Goal: Task Accomplishment & Management: Manage account settings

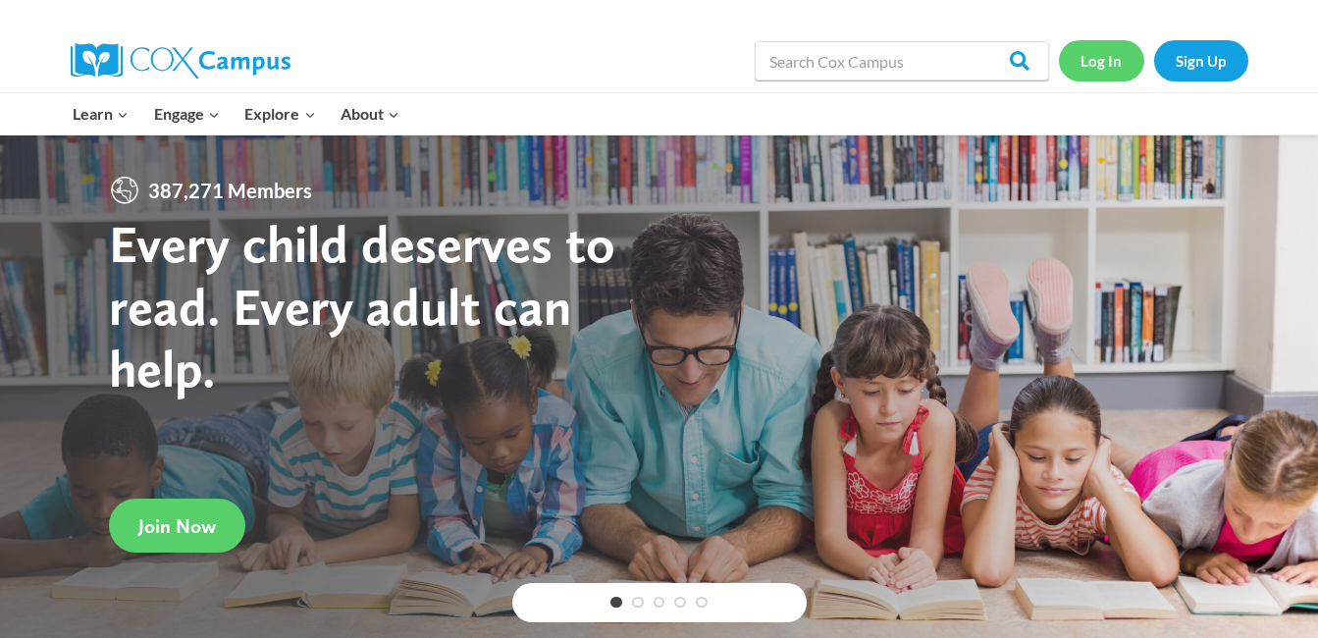
click at [1092, 77] on link "Log In" at bounding box center [1101, 60] width 85 height 40
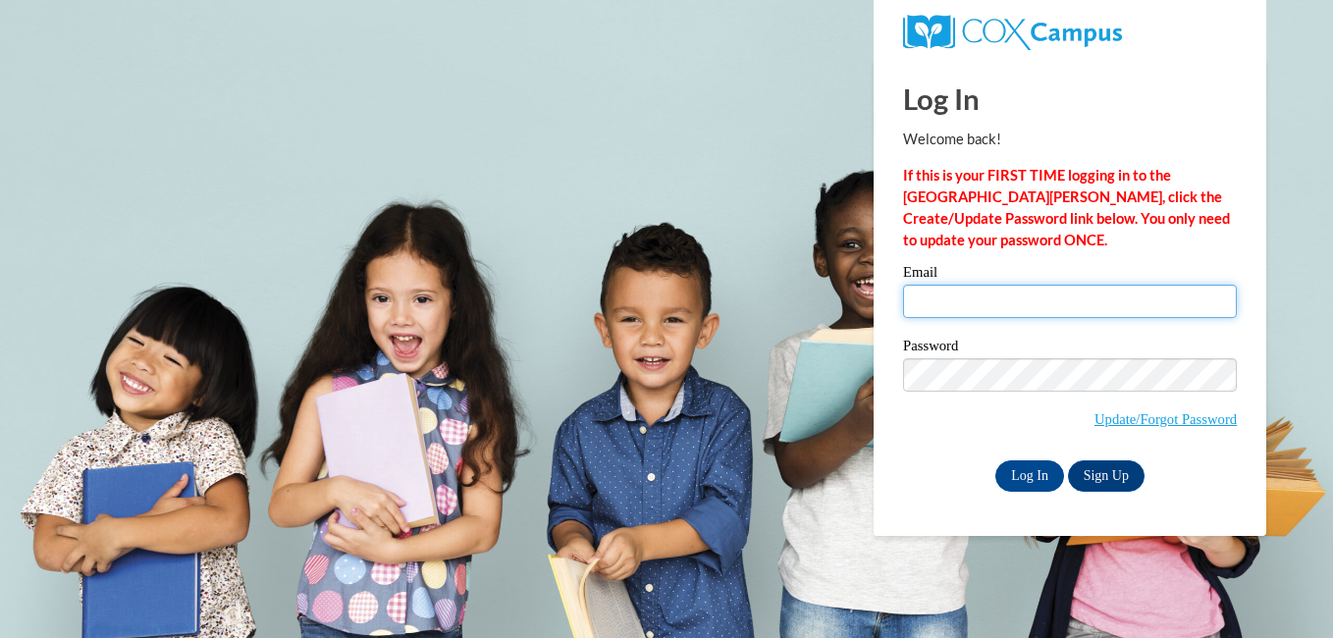
click at [991, 305] on input "Email" at bounding box center [1070, 301] width 334 height 33
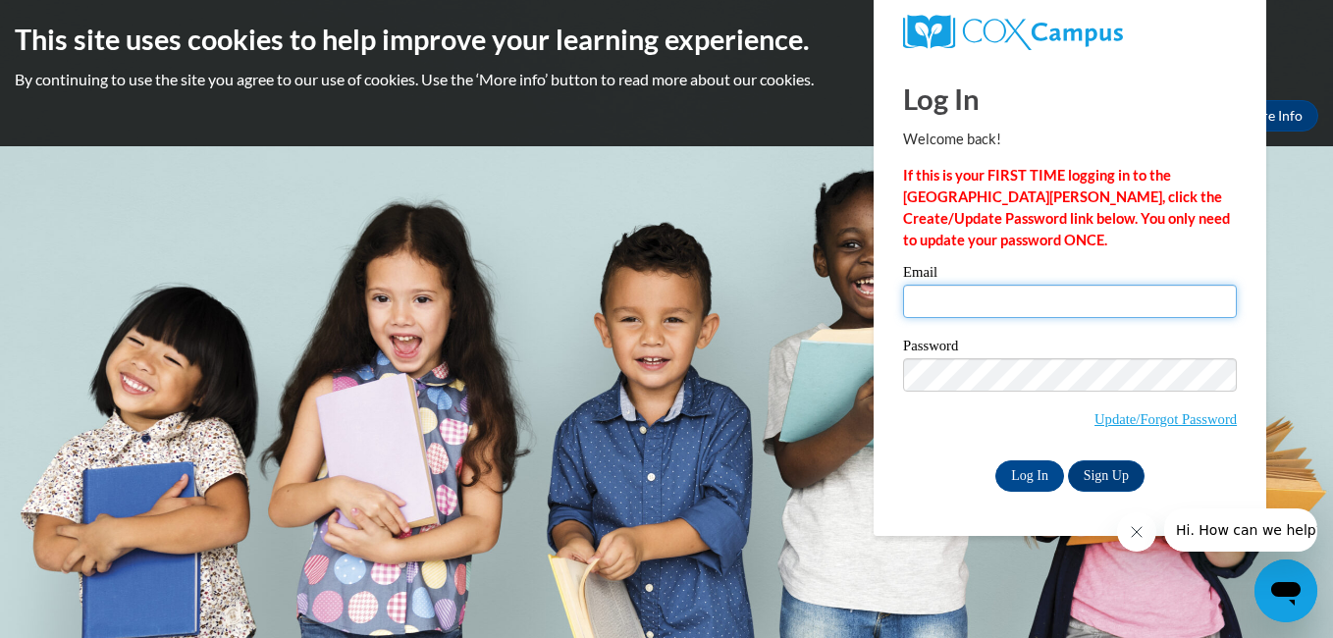
type input "[EMAIL_ADDRESS][DOMAIN_NAME]"
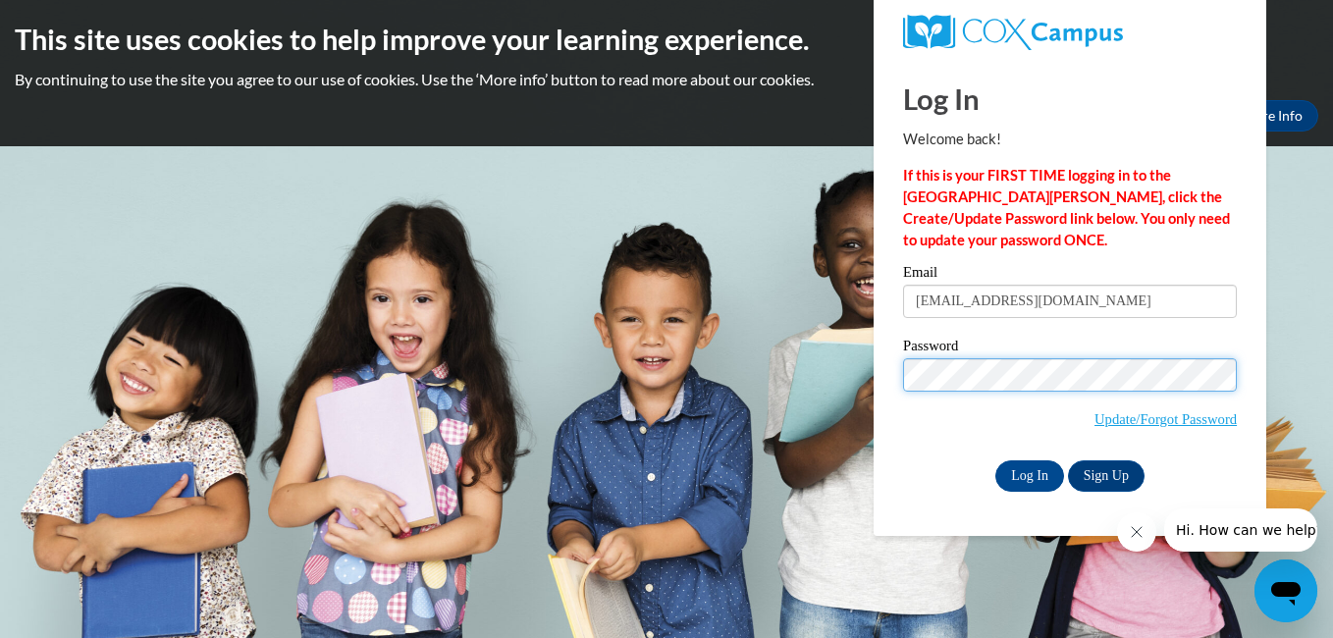
click at [995, 460] on input "Log In" at bounding box center [1029, 475] width 69 height 31
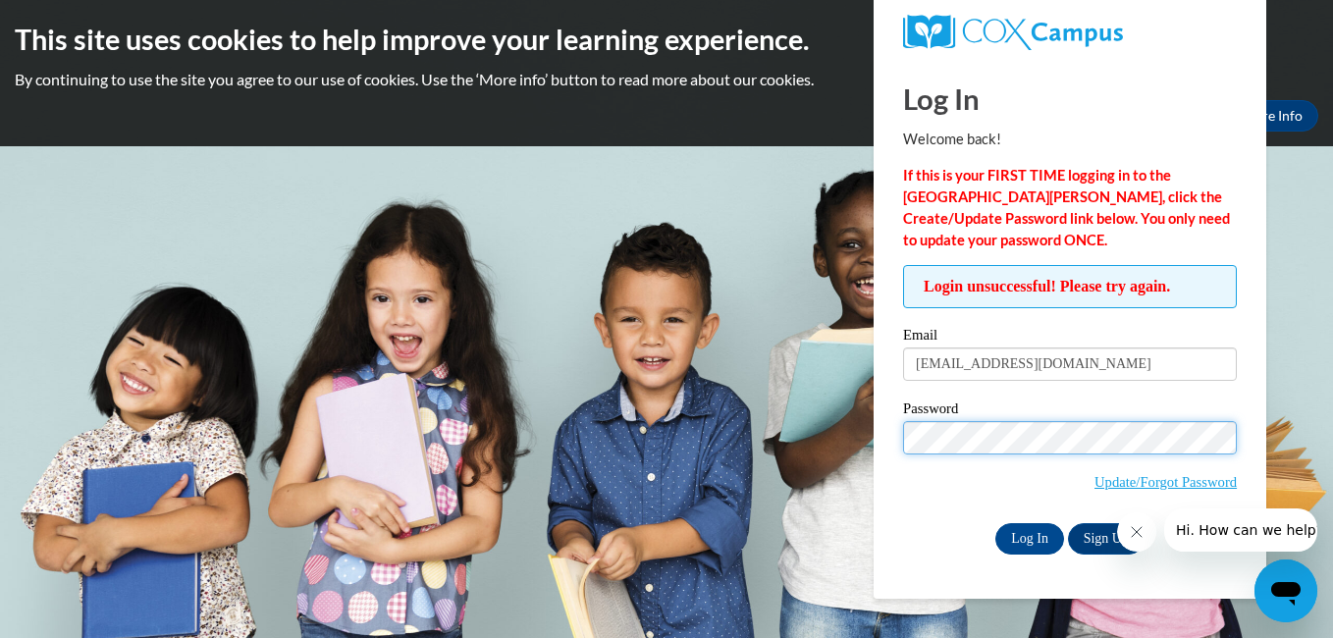
click at [995, 523] on input "Log In" at bounding box center [1029, 538] width 69 height 31
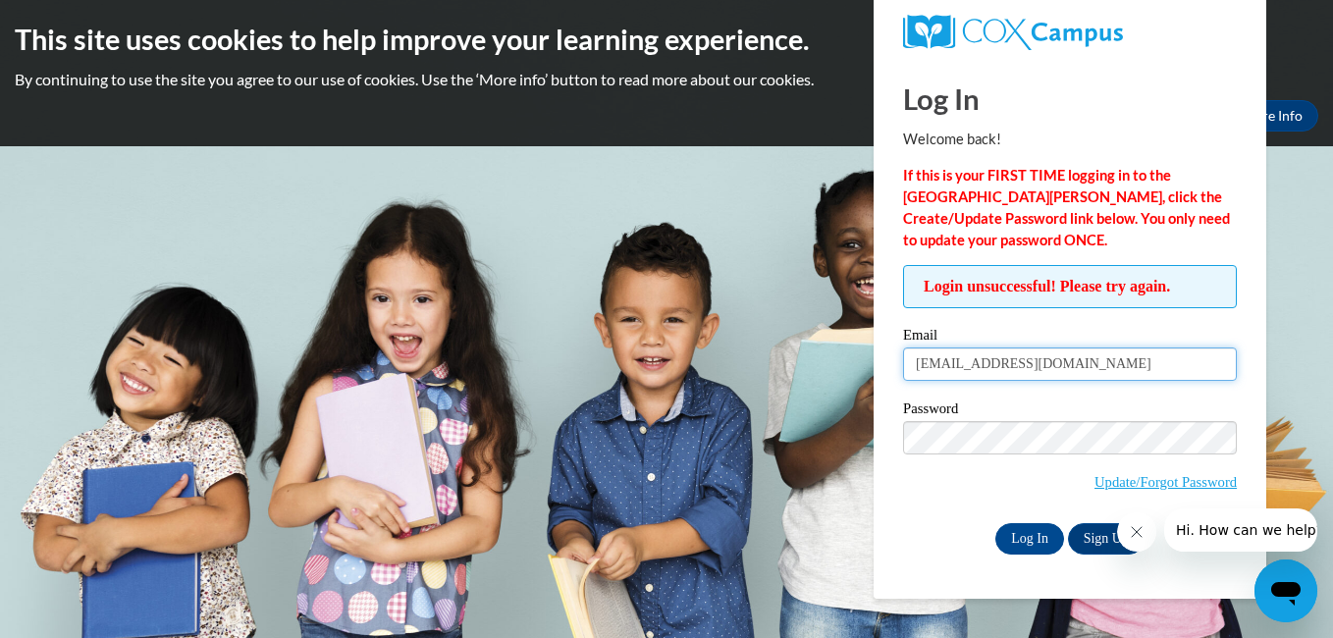
click at [1097, 365] on input "jamirah7@gmail.com" at bounding box center [1070, 363] width 334 height 33
click at [1097, 365] on input "Email" at bounding box center [1070, 363] width 334 height 33
type input "jfarmer@shelteringarmsforkids.com"
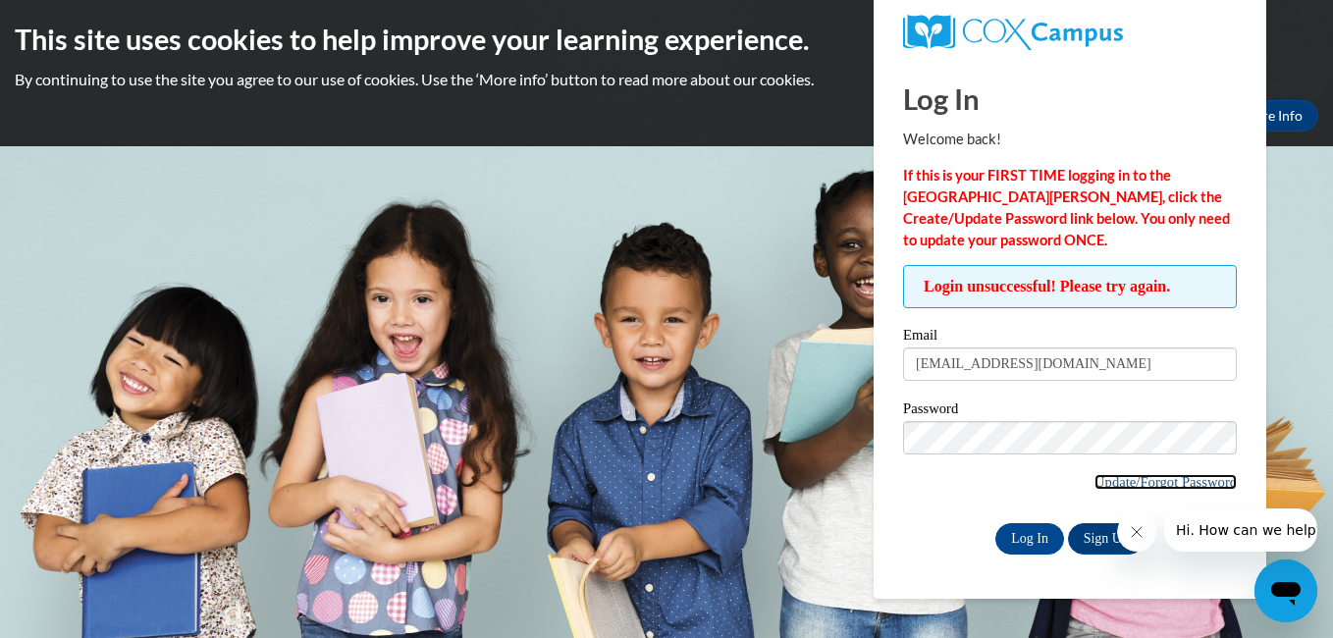
click at [1166, 474] on link "Update/Forgot Password" at bounding box center [1165, 482] width 142 height 16
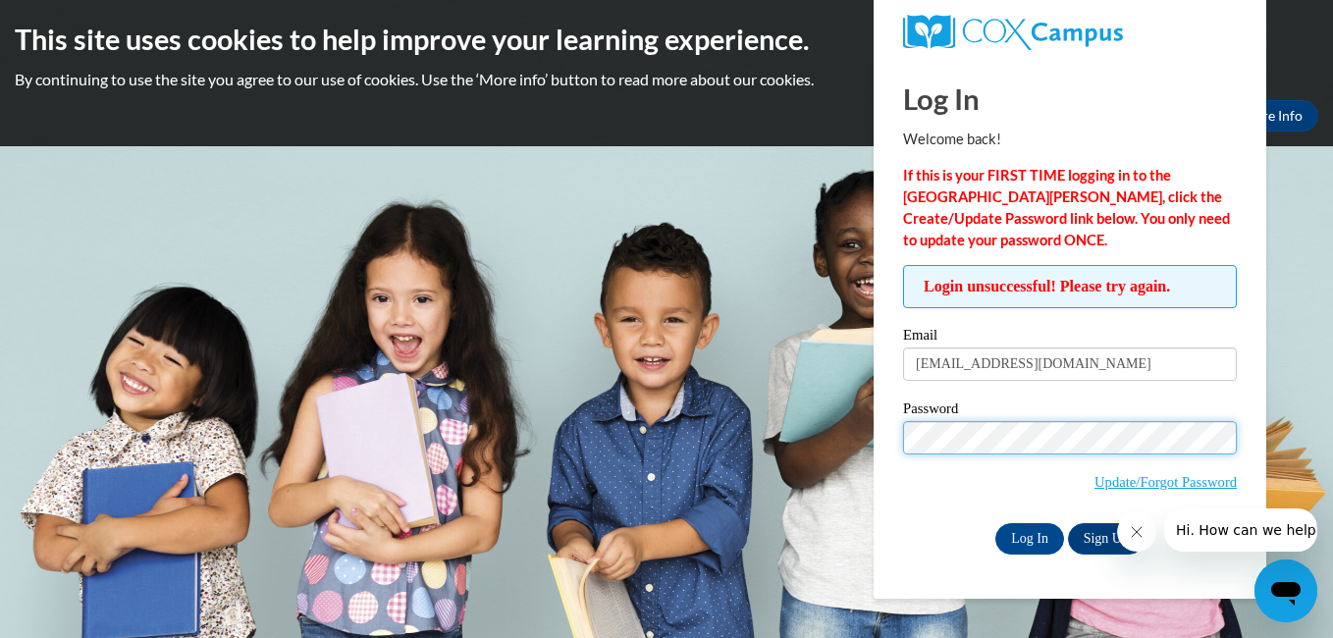
click at [995, 523] on input "Log In" at bounding box center [1029, 538] width 69 height 31
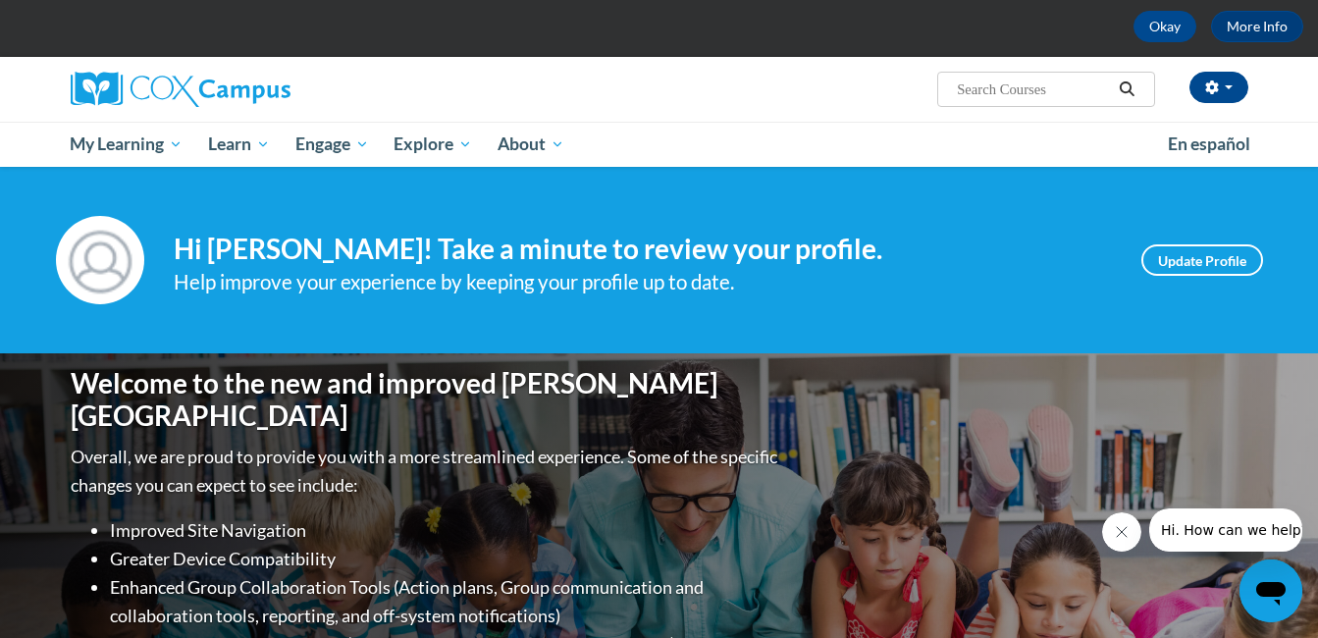
scroll to position [83, 0]
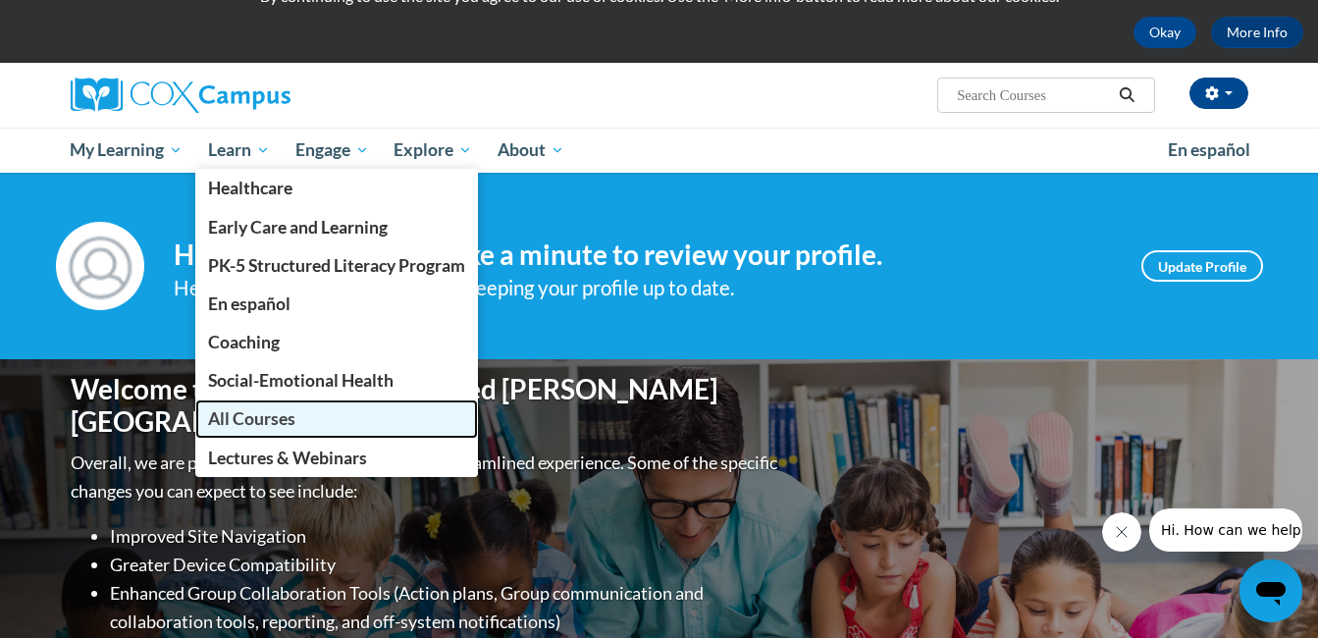
click at [269, 408] on span "All Courses" at bounding box center [251, 418] width 87 height 21
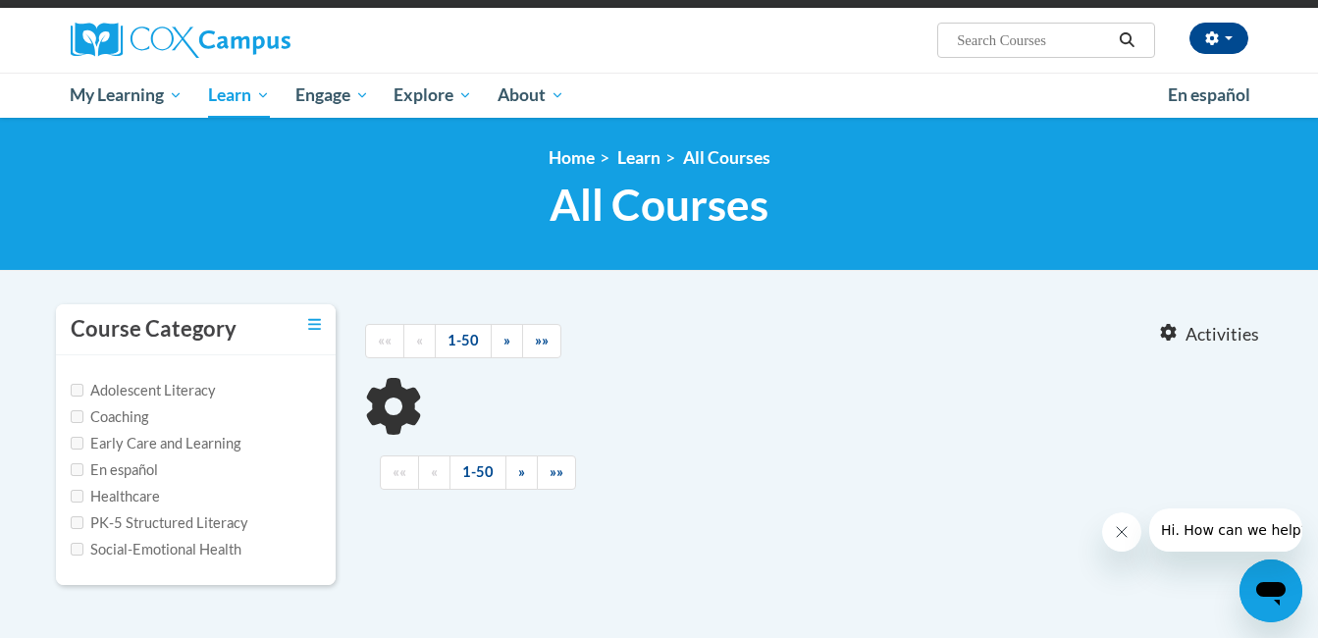
scroll to position [151, 0]
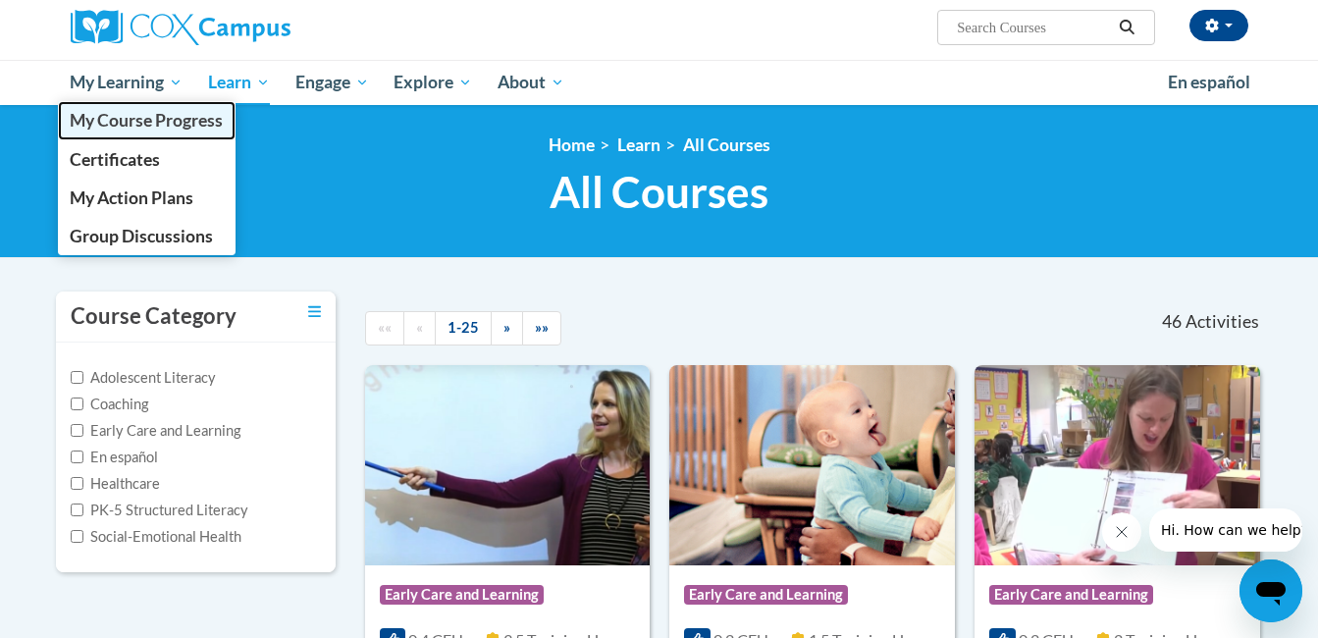
click at [153, 112] on span "My Course Progress" at bounding box center [146, 120] width 153 height 21
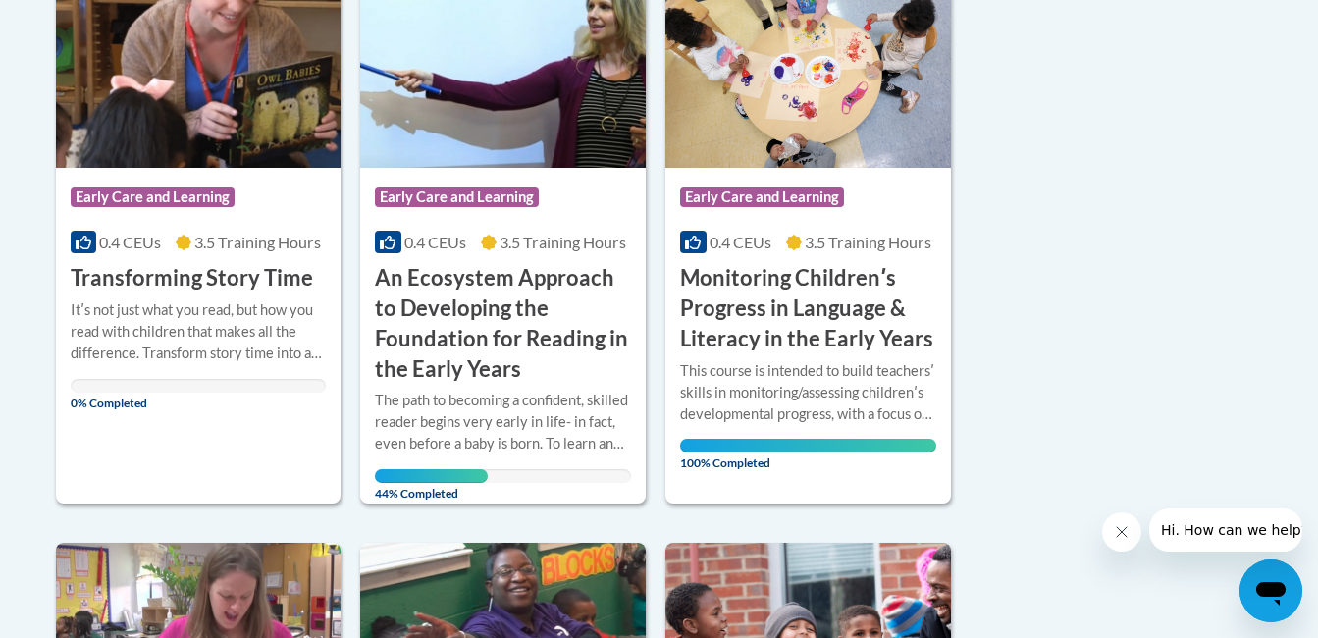
scroll to position [537, 0]
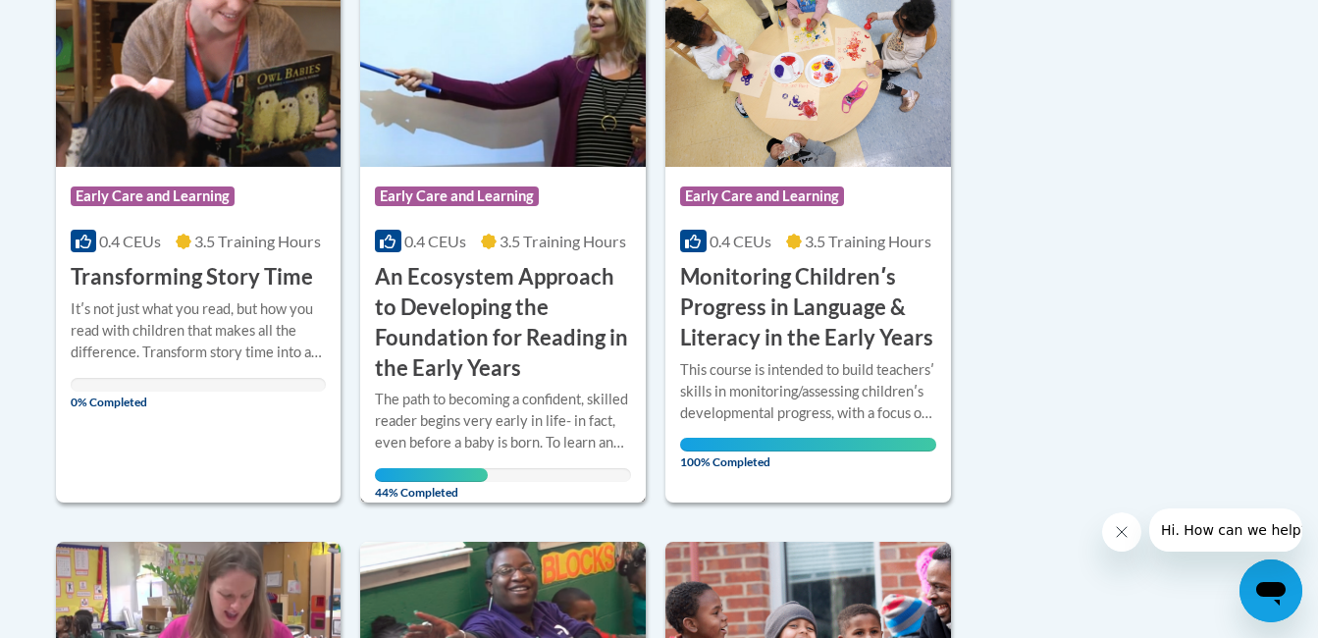
click at [591, 341] on h3 "An Ecosystem Approach to Developing the Foundation for Reading in the Early Yea…" at bounding box center [503, 322] width 256 height 121
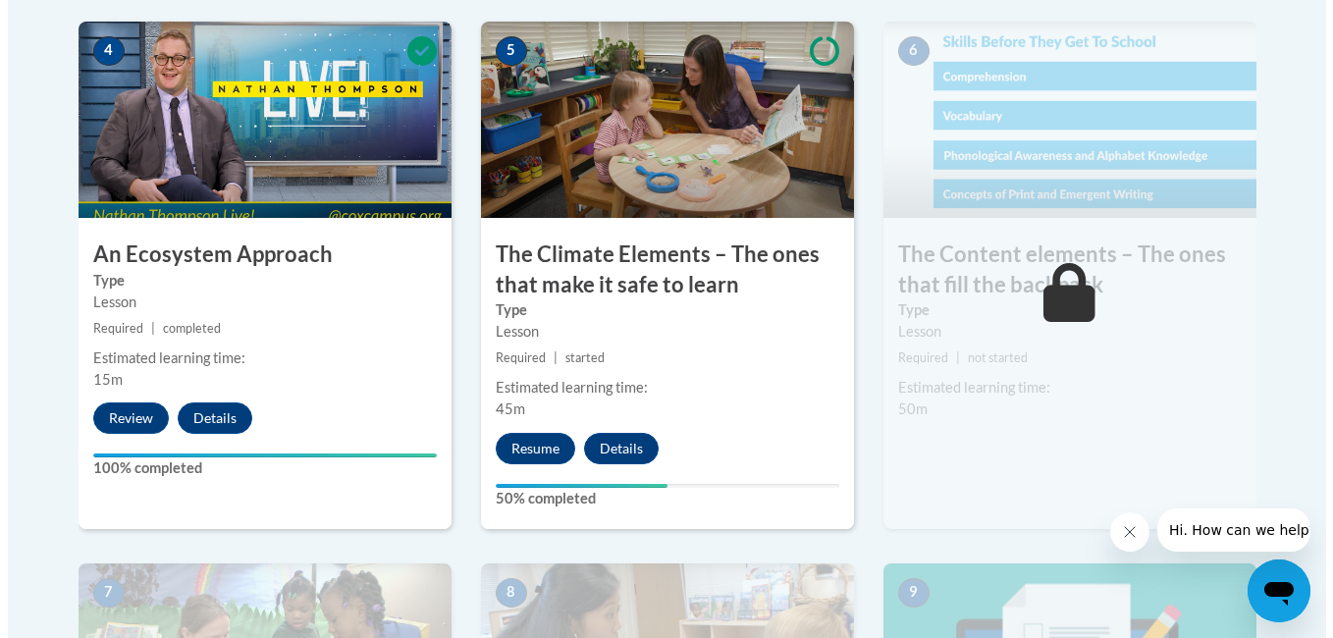
scroll to position [1231, 0]
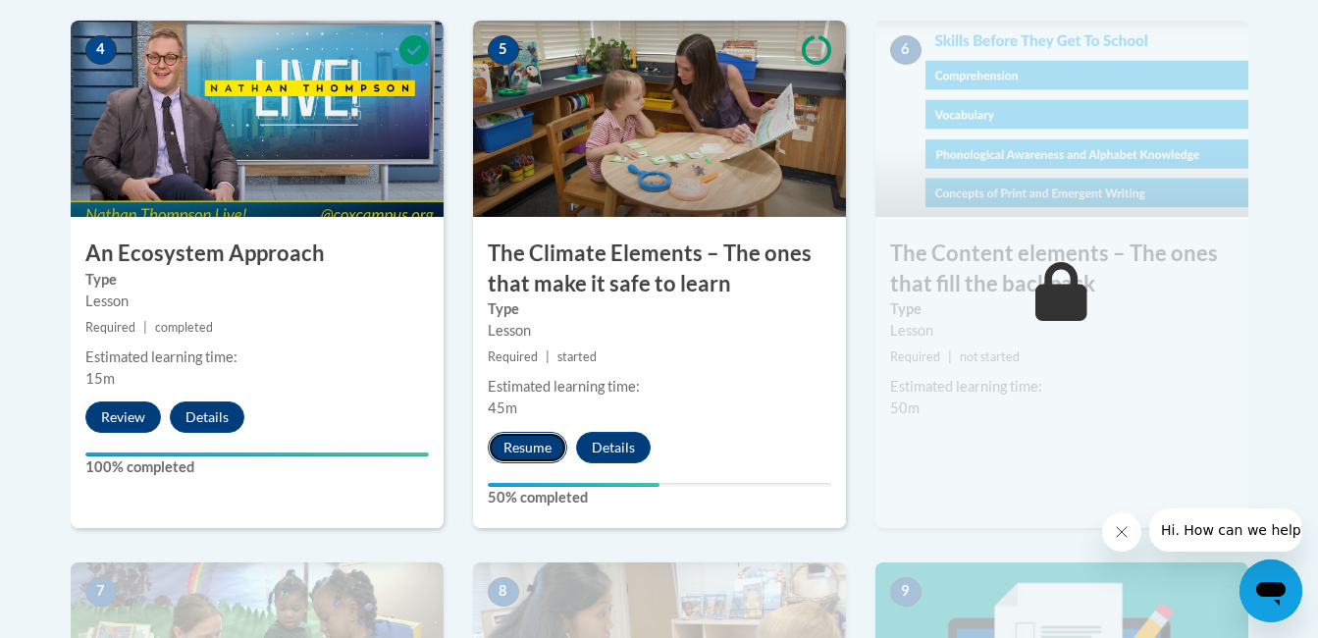
click at [537, 456] on button "Resume" at bounding box center [527, 447] width 79 height 31
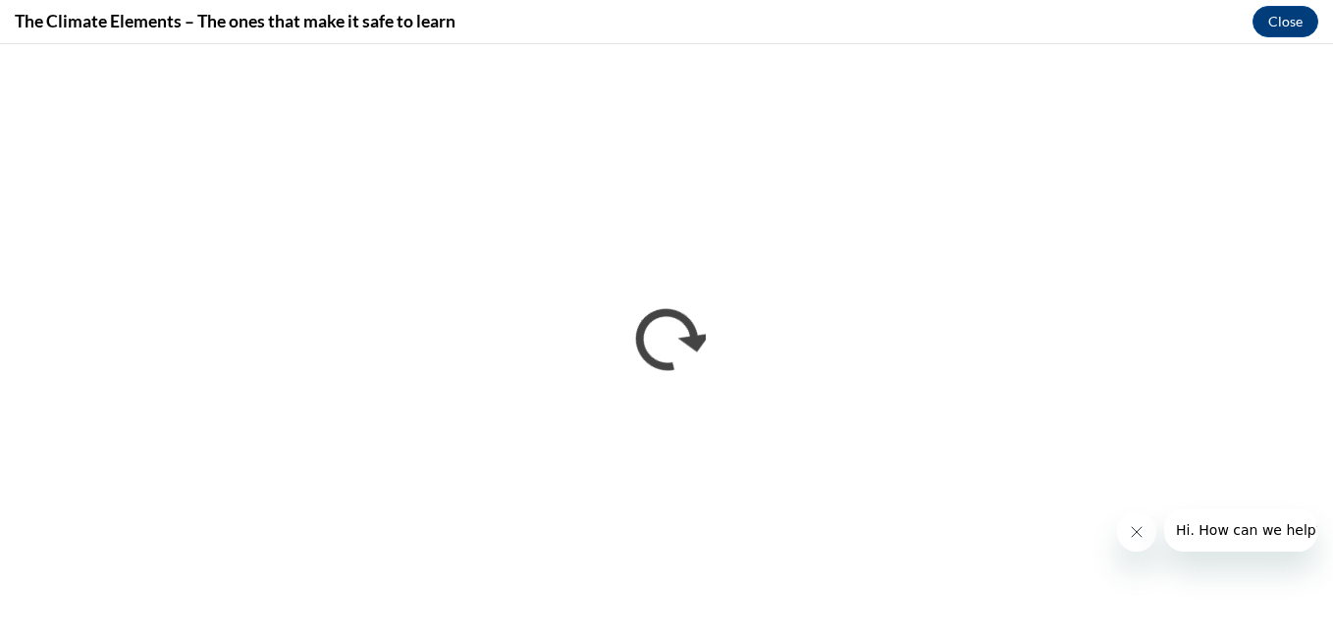
scroll to position [0, 0]
